Goal: Information Seeking & Learning: Learn about a topic

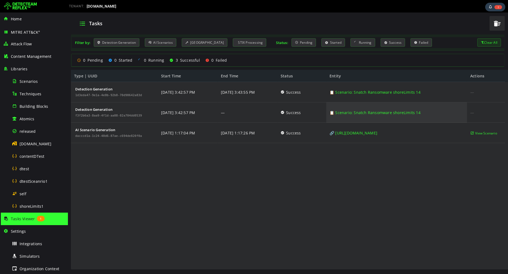
click at [355, 112] on link "📋 Scenario: Snatch Ransomware shoreLimits 14" at bounding box center [374, 112] width 91 height 20
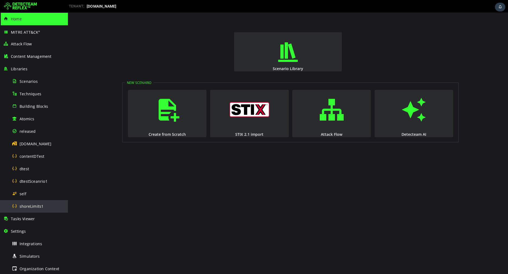
click at [34, 205] on span "shoreLimits1" at bounding box center [32, 206] width 24 height 5
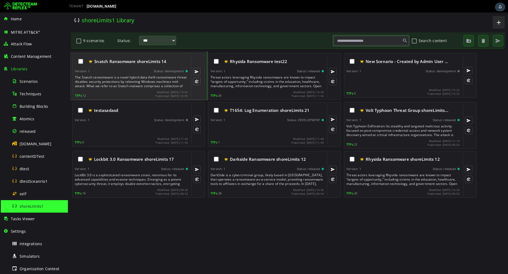
click at [150, 85] on div "The Snatch ransomware is a novel hybrid data theft-ransomware threat disables s…" at bounding box center [132, 81] width 114 height 13
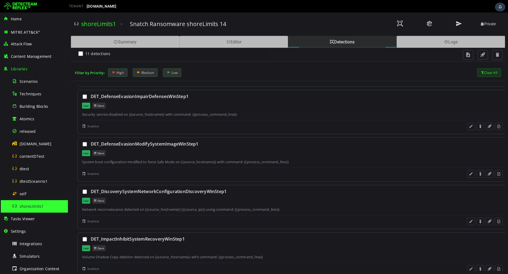
scroll to position [332, 0]
